Goal: Communication & Community: Answer question/provide support

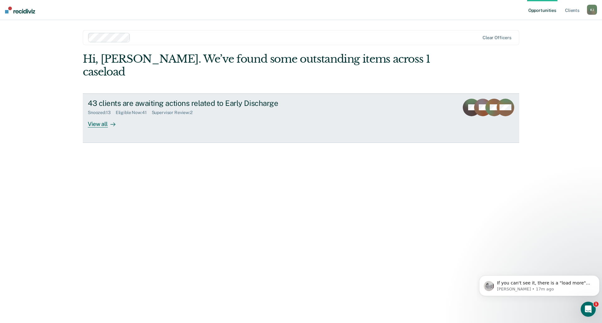
click at [103, 115] on div "View all" at bounding box center [105, 121] width 35 height 12
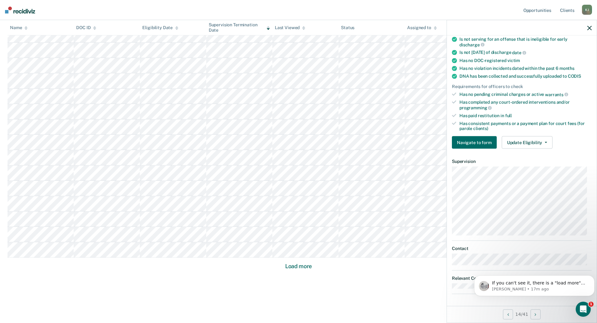
scroll to position [323, 0]
click at [294, 264] on button "Load more" at bounding box center [298, 264] width 30 height 8
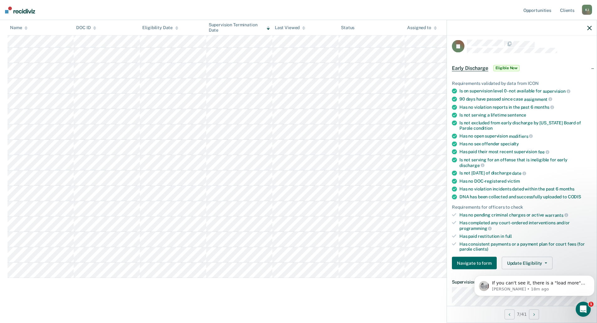
scroll to position [0, 0]
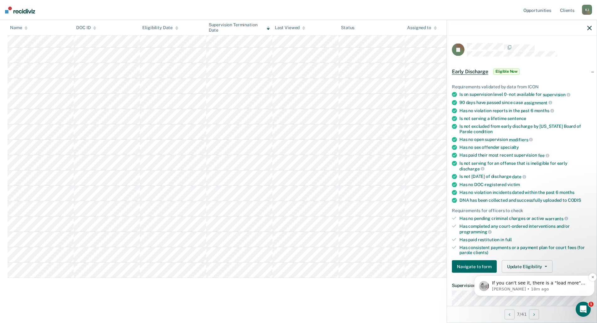
click at [559, 291] on p "[PERSON_NAME] • 18m ago" at bounding box center [539, 289] width 95 height 6
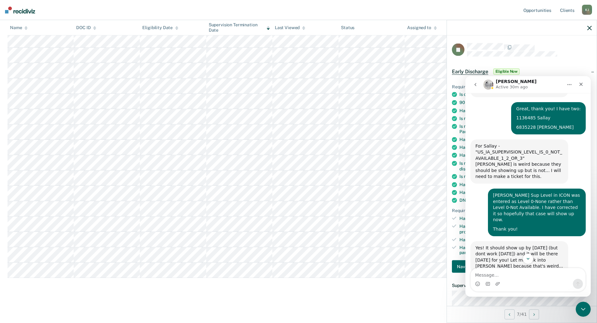
scroll to position [238, 0]
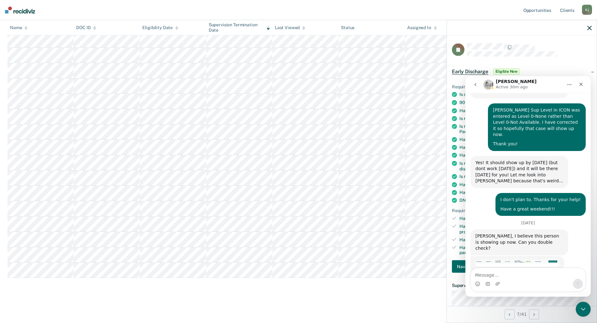
click at [528, 256] on div "[PERSON_NAME] • 19m ago" at bounding box center [517, 263] width 94 height 14
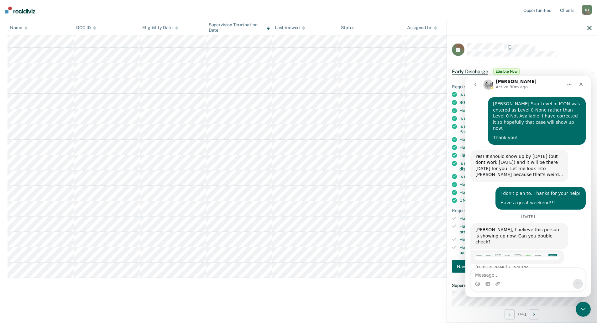
click at [519, 254] on img "Kim says…" at bounding box center [518, 257] width 84 height 7
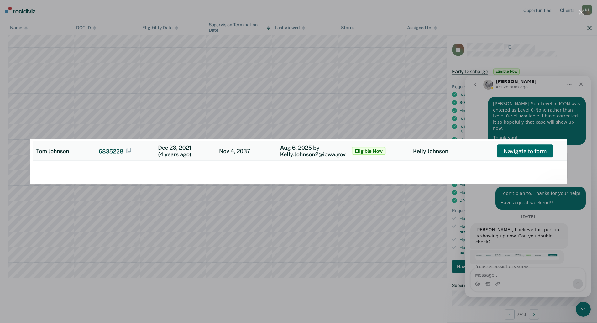
click at [581, 226] on div "Intercom messenger" at bounding box center [298, 161] width 597 height 323
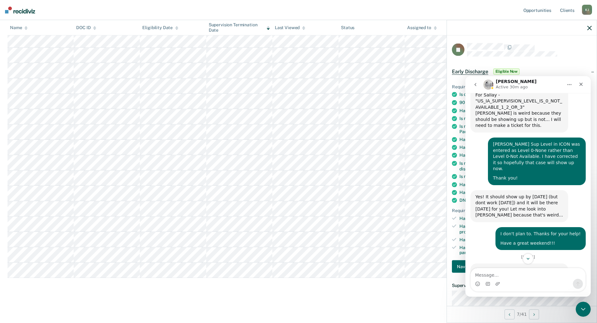
scroll to position [244, 0]
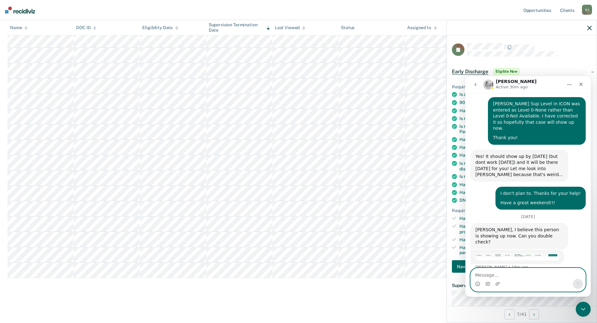
click at [529, 274] on textarea "Message…" at bounding box center [528, 273] width 115 height 11
type textarea "Yep, both are on there now. Thank you!"
click at [577, 282] on icon "Send a message…" at bounding box center [577, 283] width 5 height 5
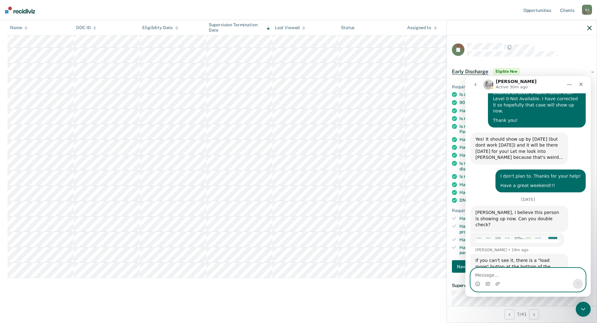
scroll to position [263, 0]
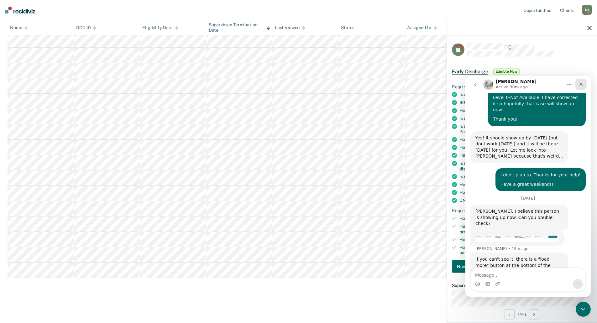
click at [579, 82] on icon "Close" at bounding box center [581, 84] width 5 height 5
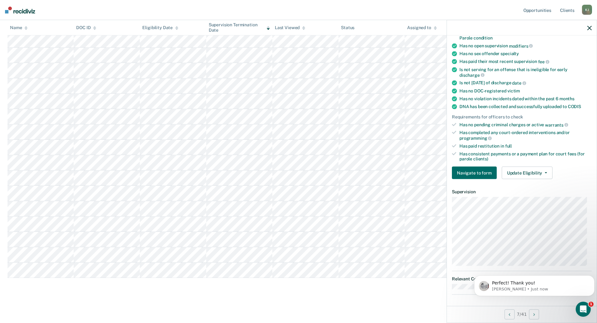
scroll to position [94, 0]
click at [564, 283] on p "Perfect! Thank you!" at bounding box center [539, 283] width 95 height 6
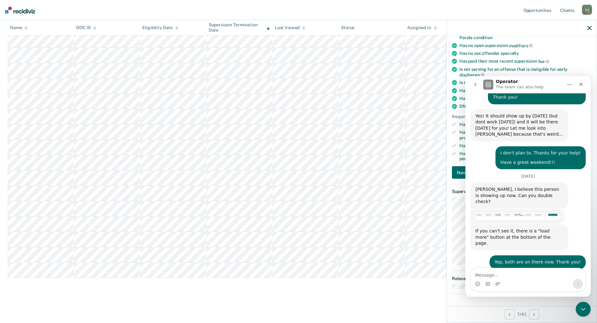
scroll to position [286, 0]
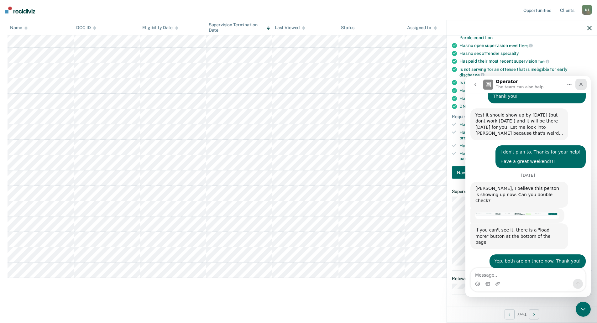
click at [583, 85] on icon "Close" at bounding box center [581, 84] width 5 height 5
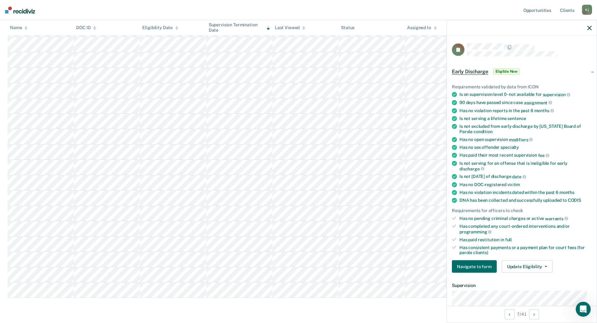
scroll to position [438, 0]
